Goal: Find specific page/section: Find specific page/section

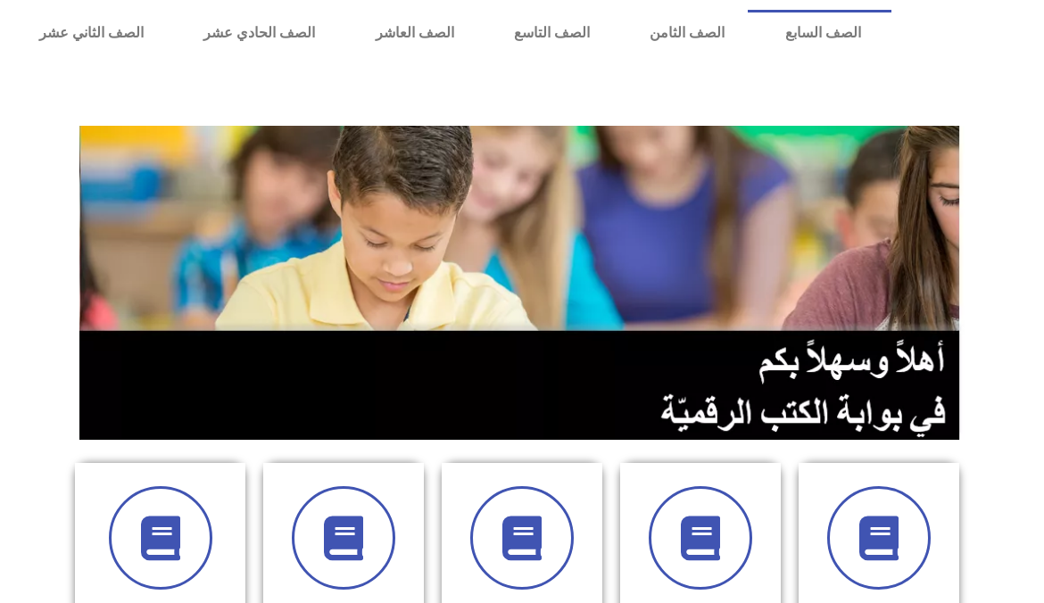
click at [996, 565] on section "الصف الأول الصف الثاني الصف الثالث الصف الرابع الصف الخامس" at bounding box center [522, 584] width 1044 height 286
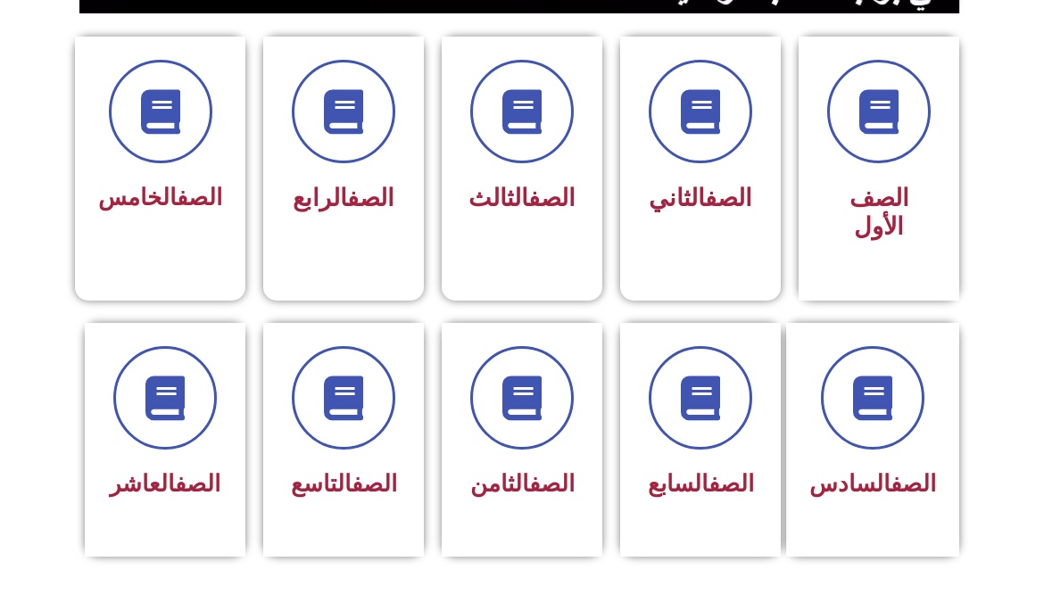
scroll to position [464, 0]
click at [911, 414] on div at bounding box center [871, 398] width 127 height 103
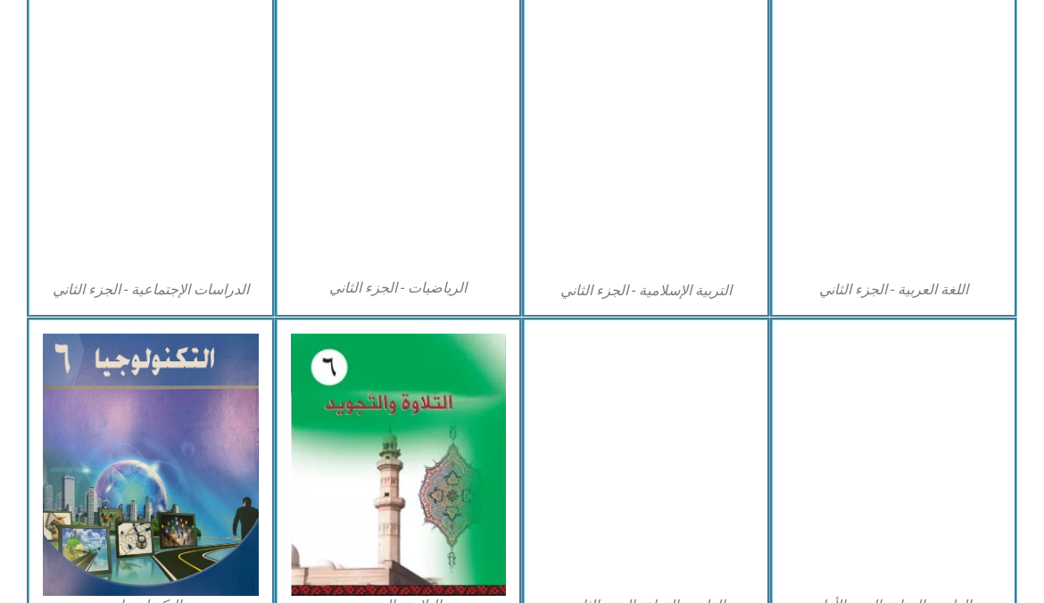
scroll to position [863, 0]
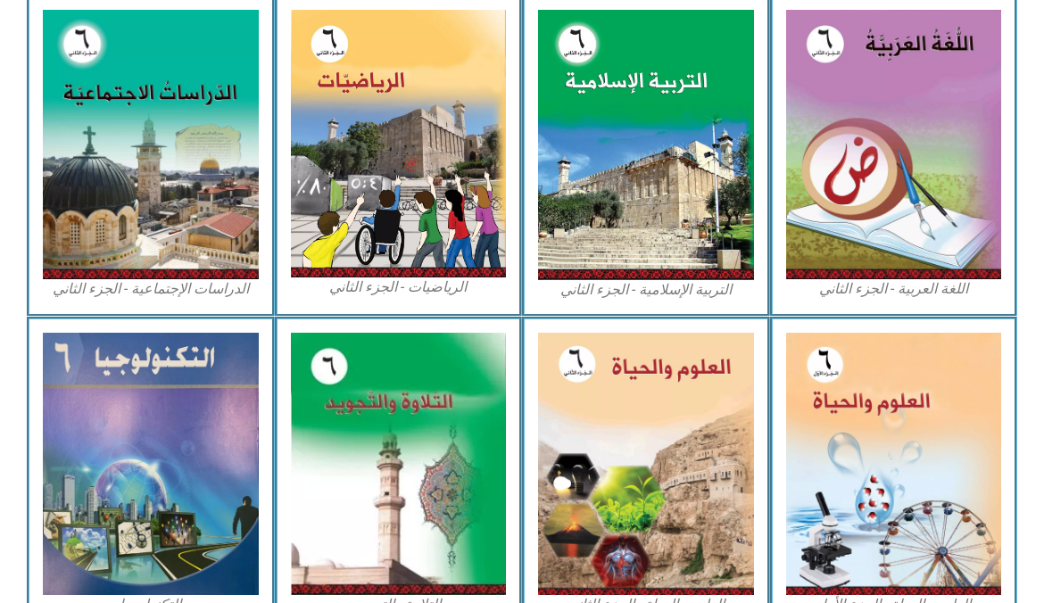
click at [938, 534] on img at bounding box center [894, 464] width 216 height 263
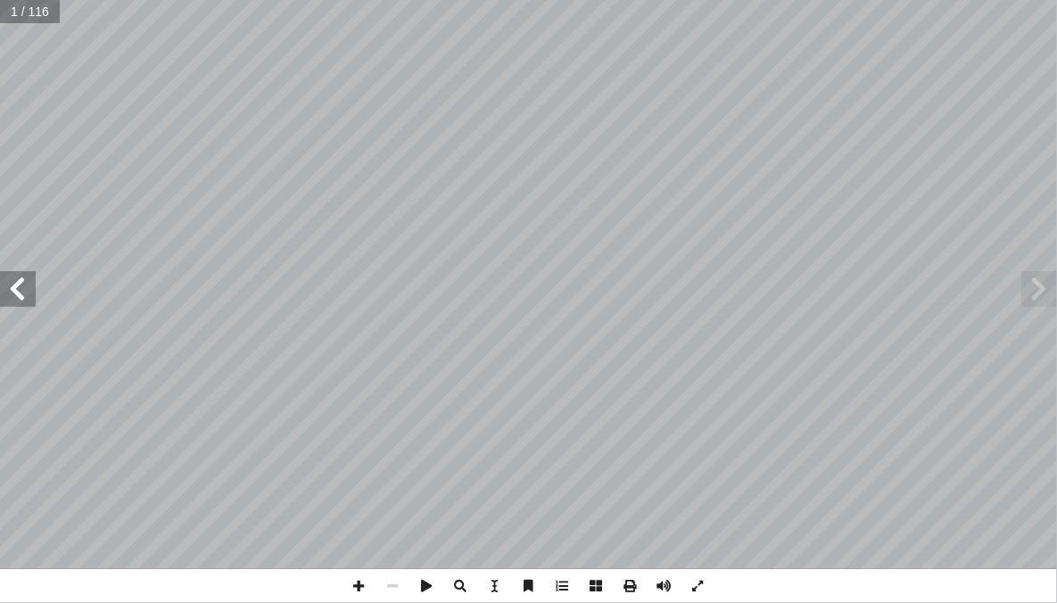
click at [1031, 284] on span at bounding box center [1039, 289] width 36 height 36
click at [1035, 285] on span at bounding box center [1039, 289] width 36 height 36
click at [1041, 295] on span at bounding box center [1039, 289] width 36 height 36
click at [31, 285] on span at bounding box center [18, 289] width 36 height 36
